Goal: Information Seeking & Learning: Learn about a topic

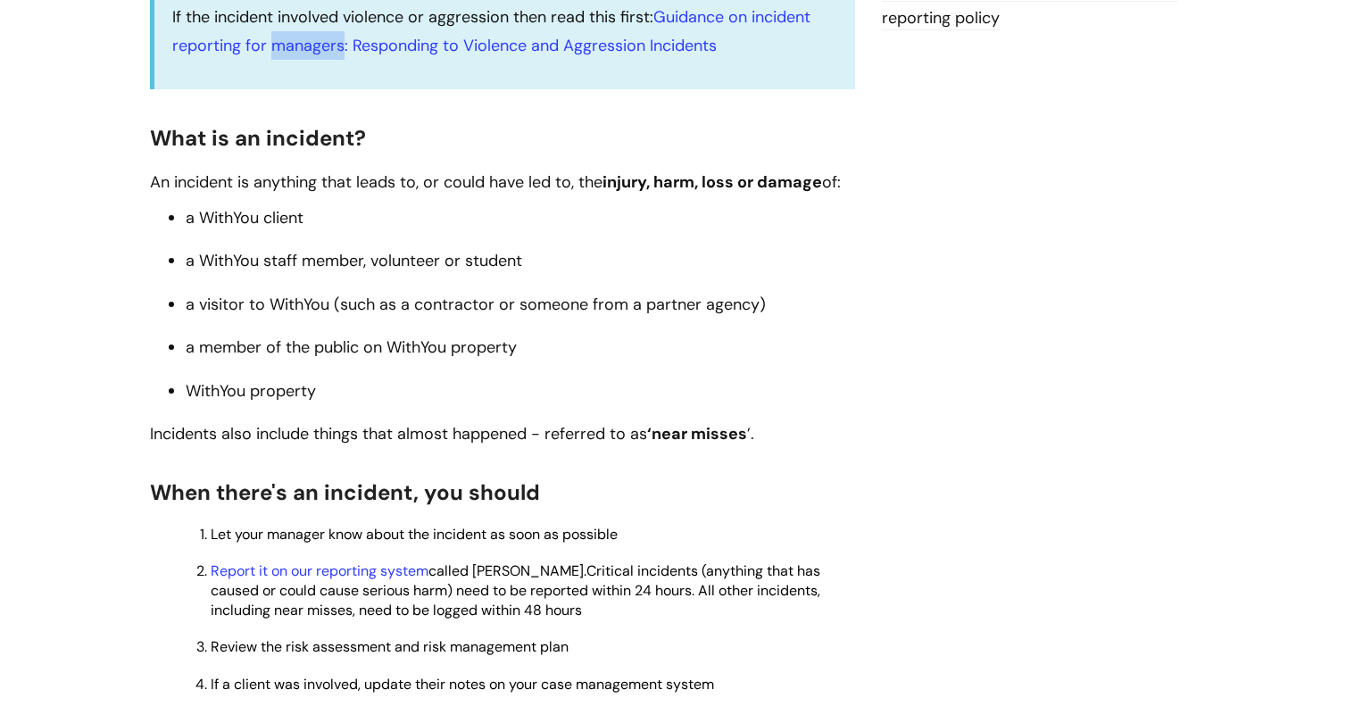
scroll to position [539, 0]
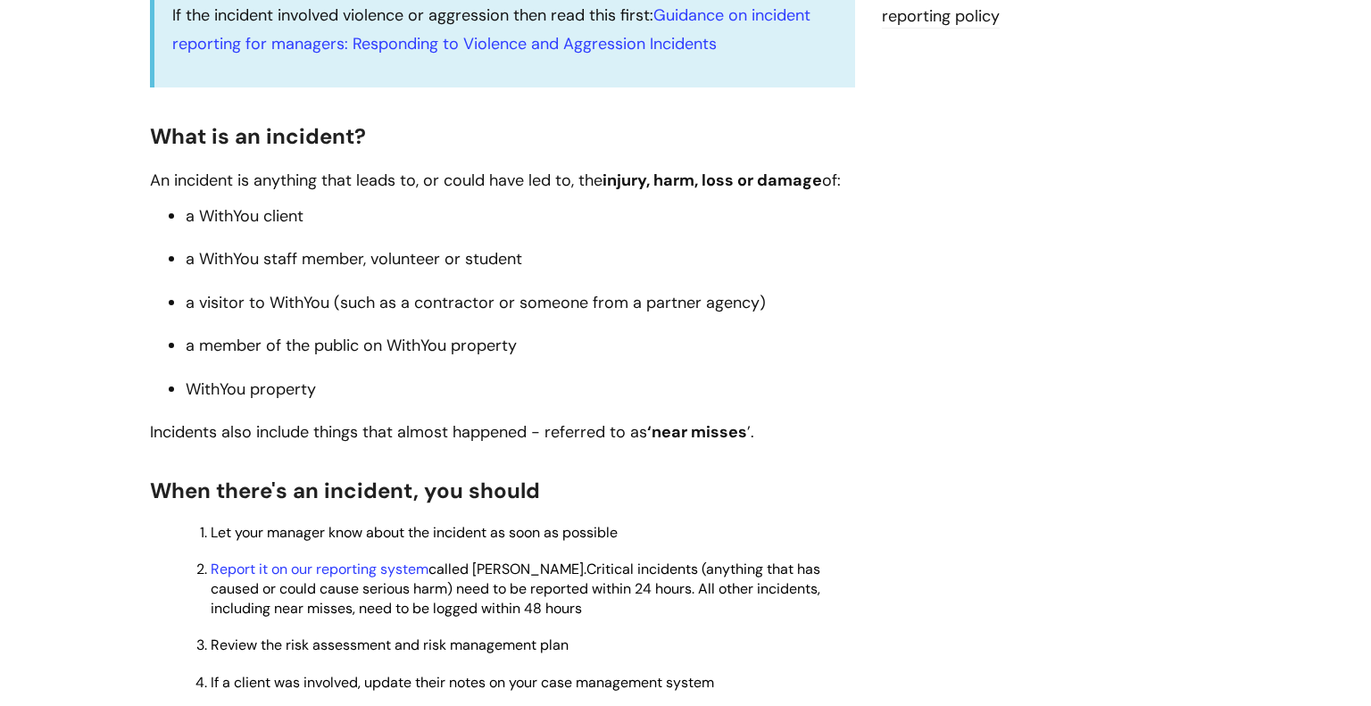
click at [311, 610] on span "Critical incidents (anything that has caused or could cause serious harm) need …" at bounding box center [515, 588] width 609 height 58
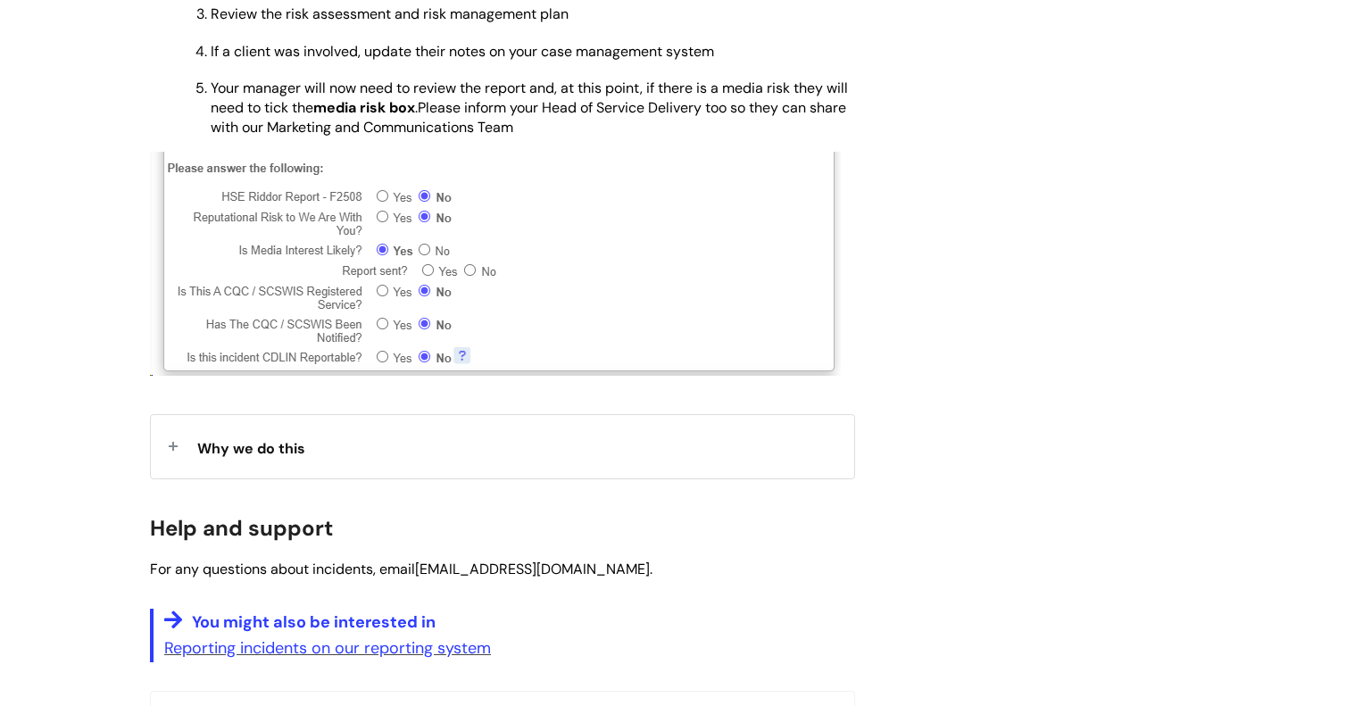
scroll to position [1173, 0]
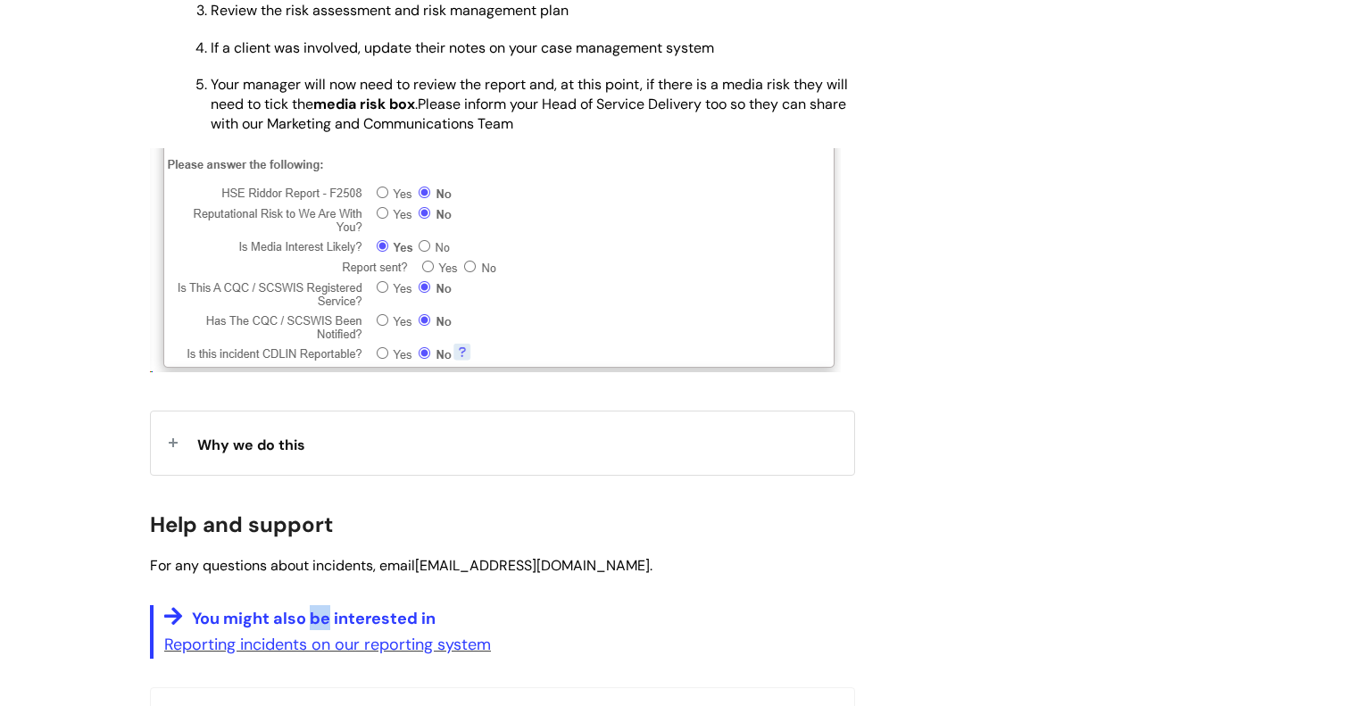
click at [311, 610] on h4 "You might also be interested in" at bounding box center [509, 617] width 691 height 25
click at [311, 610] on h4 "You might also be interested in" at bounding box center [509, 618] width 691 height 25
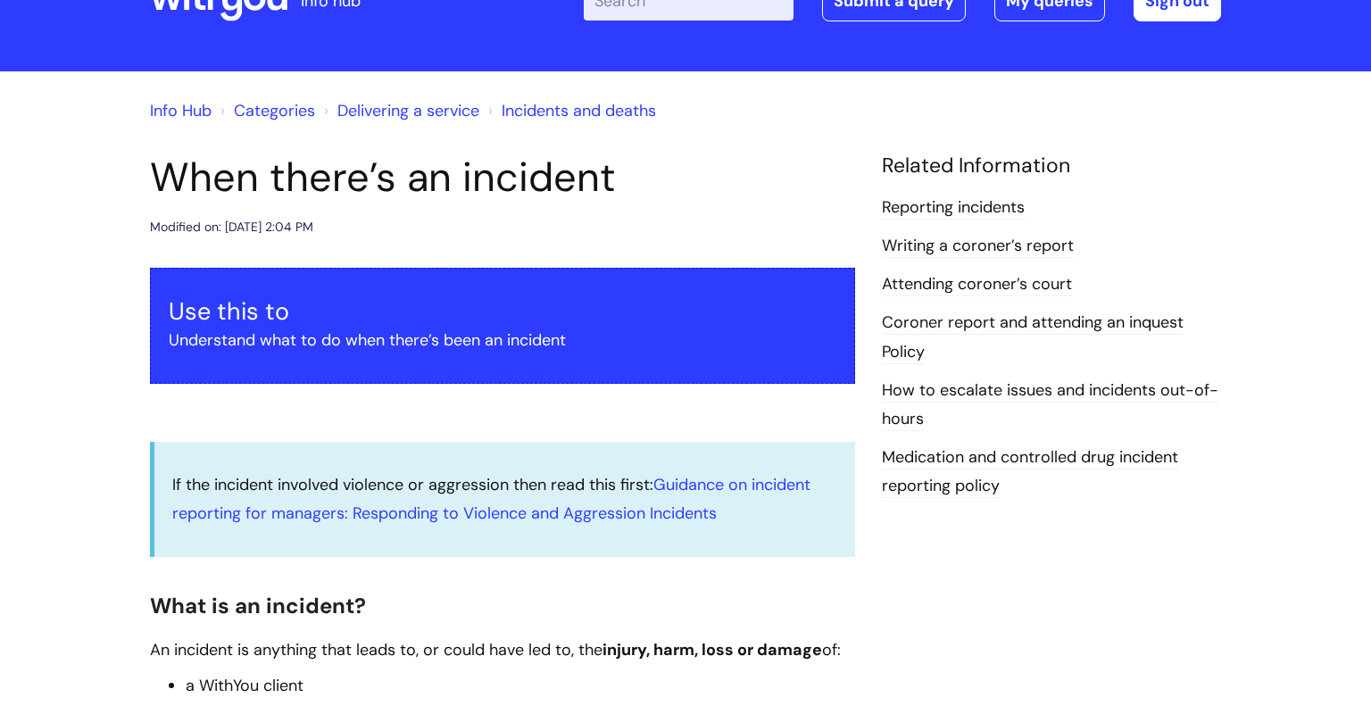
scroll to position [7, 0]
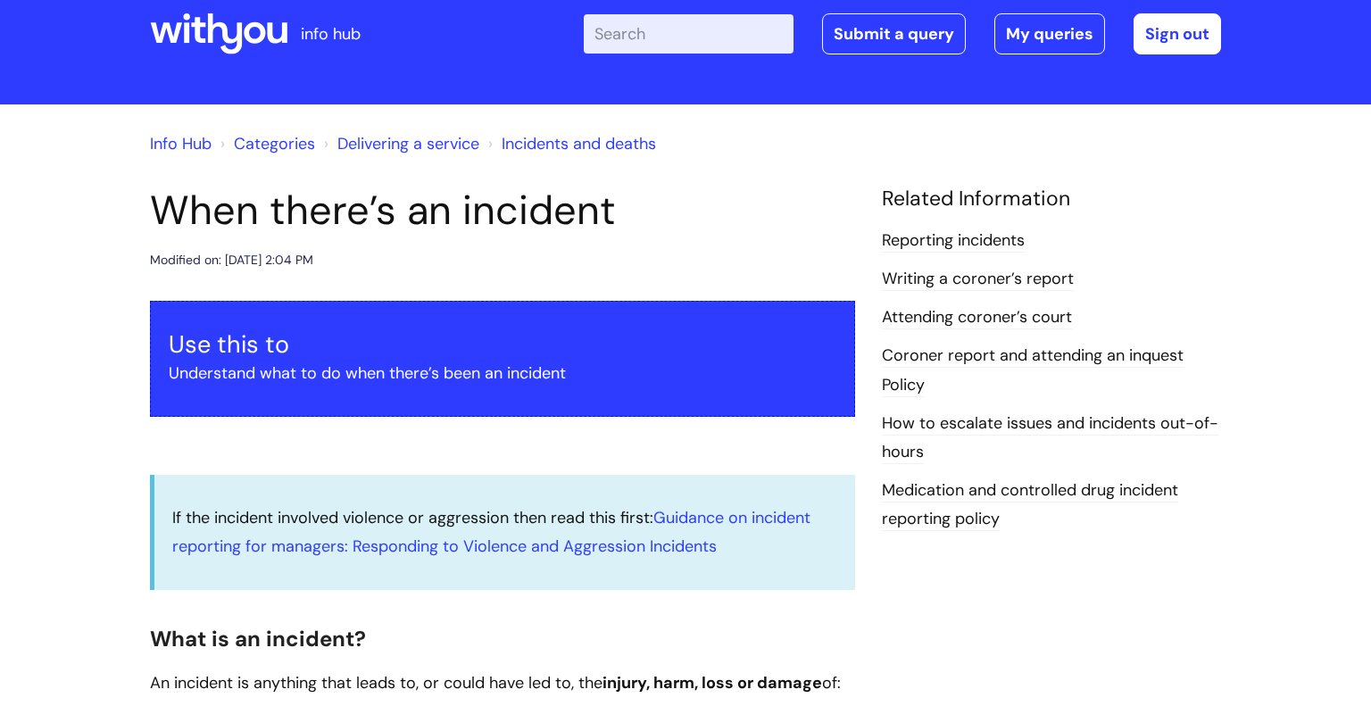
scroll to position [36, 0]
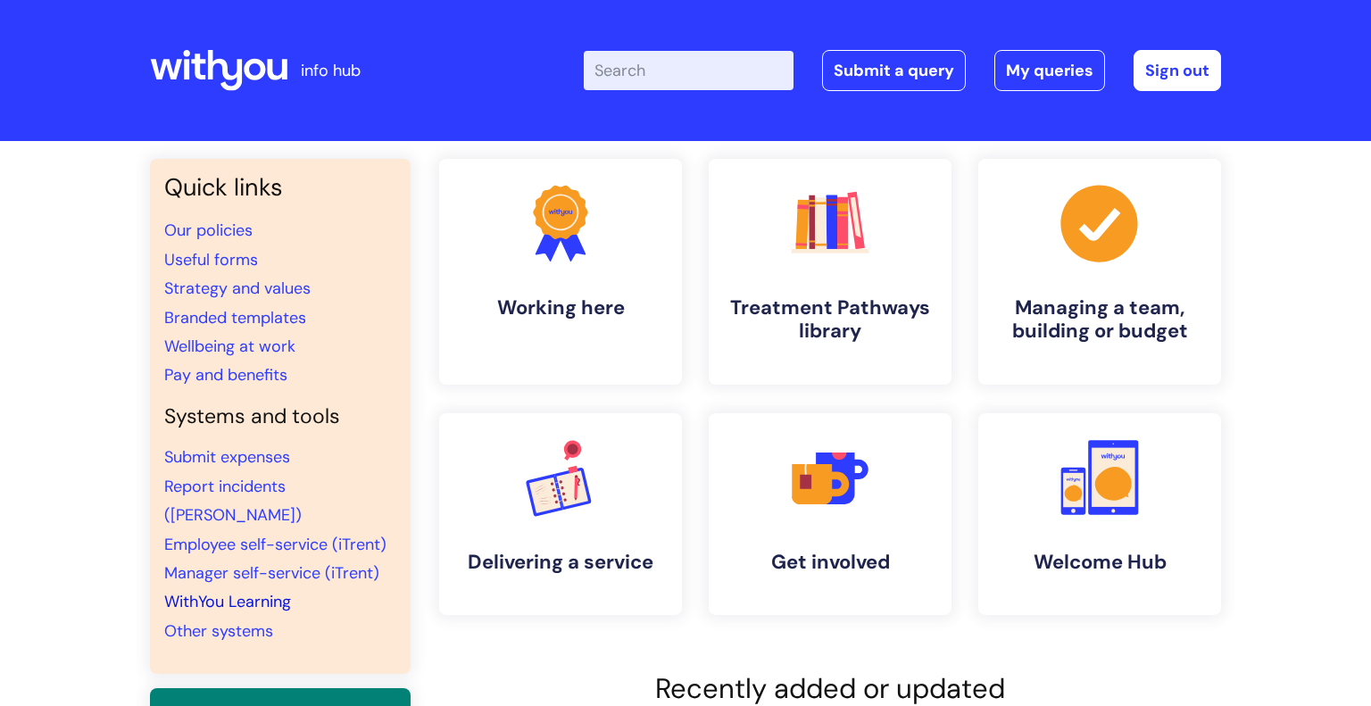
click at [311, 617] on li "Other systems" at bounding box center [280, 631] width 232 height 29
click at [213, 591] on link "WithYou Learning" at bounding box center [227, 601] width 127 height 21
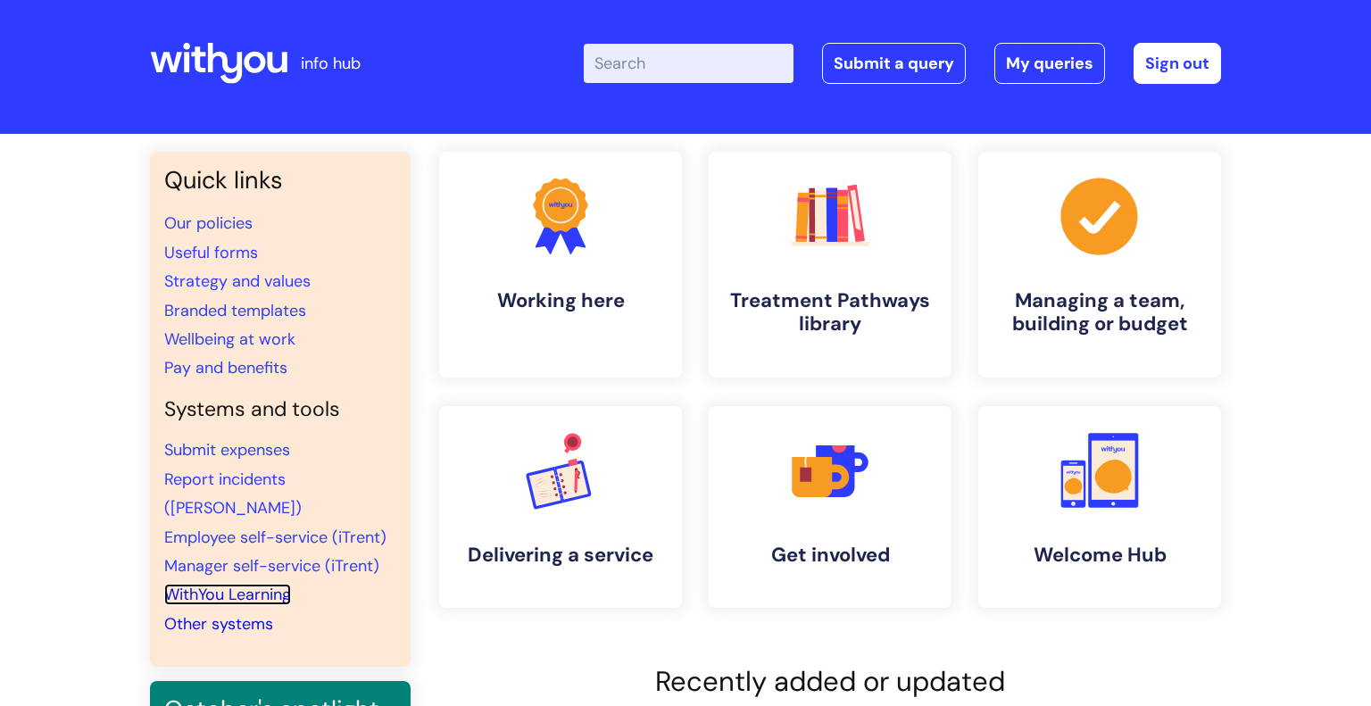
scroll to position [10, 0]
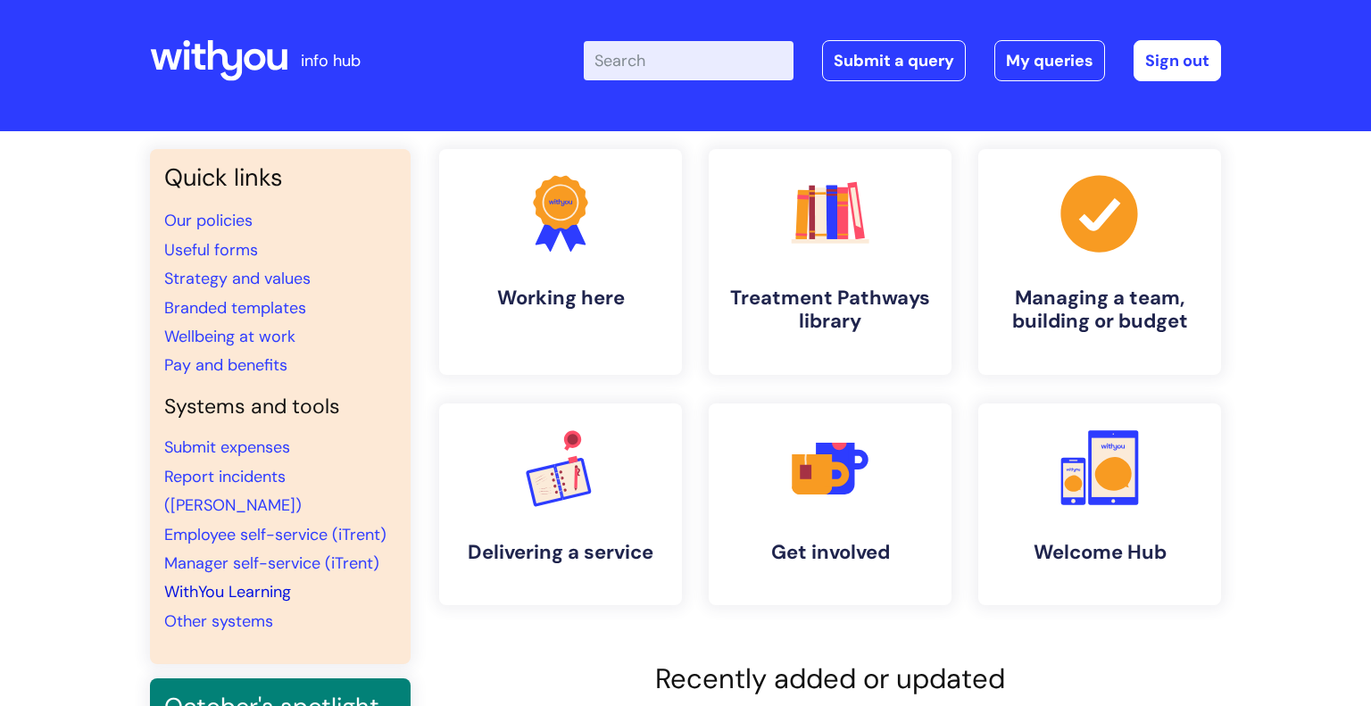
click at [244, 581] on link "WithYou Learning" at bounding box center [227, 591] width 127 height 21
click at [230, 581] on link "WithYou Learning" at bounding box center [227, 591] width 127 height 21
